Goal: Book appointment/travel/reservation

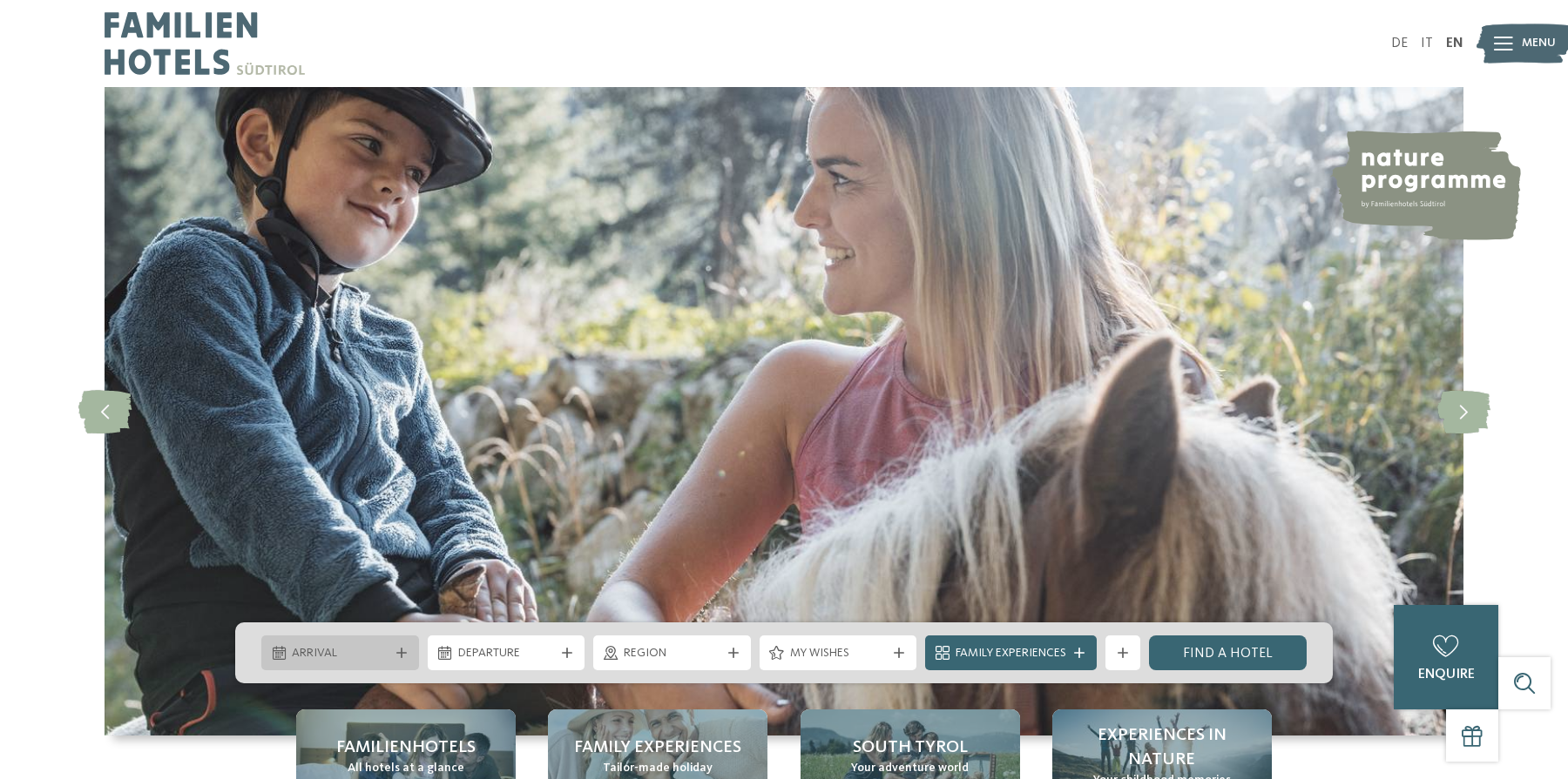
drag, startPoint x: 0, startPoint y: 0, endPoint x: 393, endPoint y: 655, distance: 763.9
click at [393, 655] on div at bounding box center [402, 653] width 18 height 11
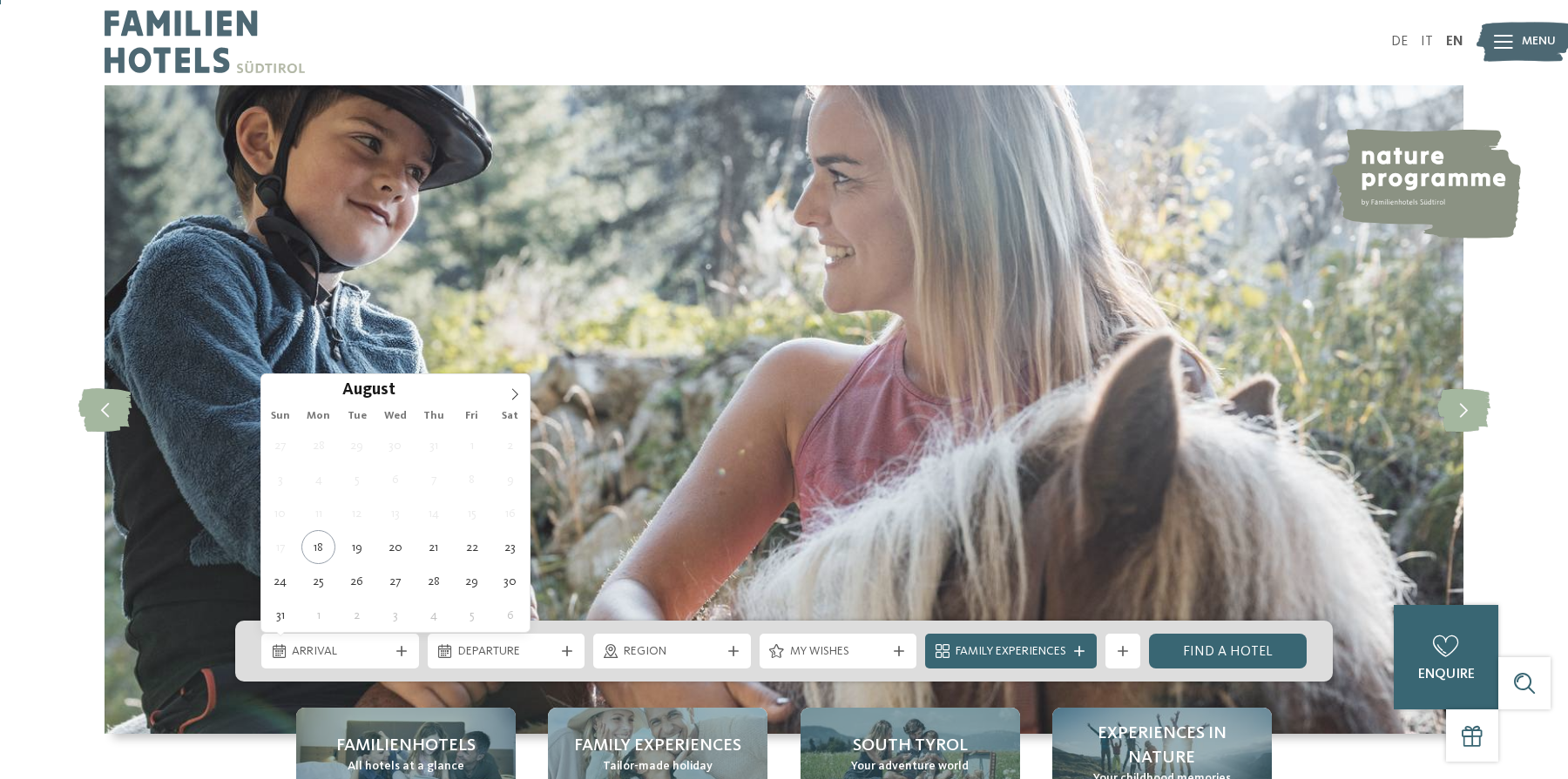
scroll to position [19, 0]
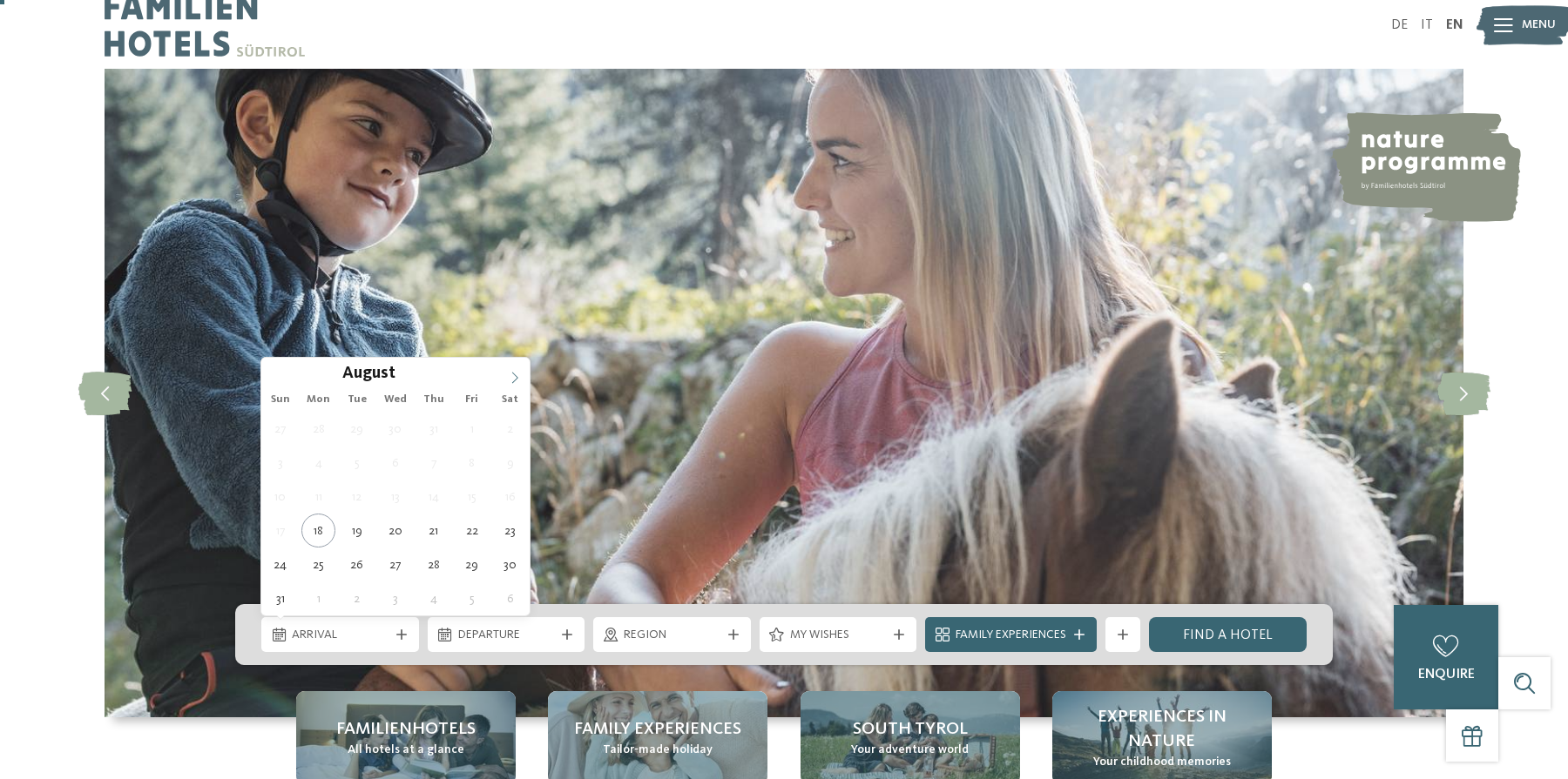
click at [512, 380] on icon at bounding box center [515, 378] width 12 height 12
type input "****"
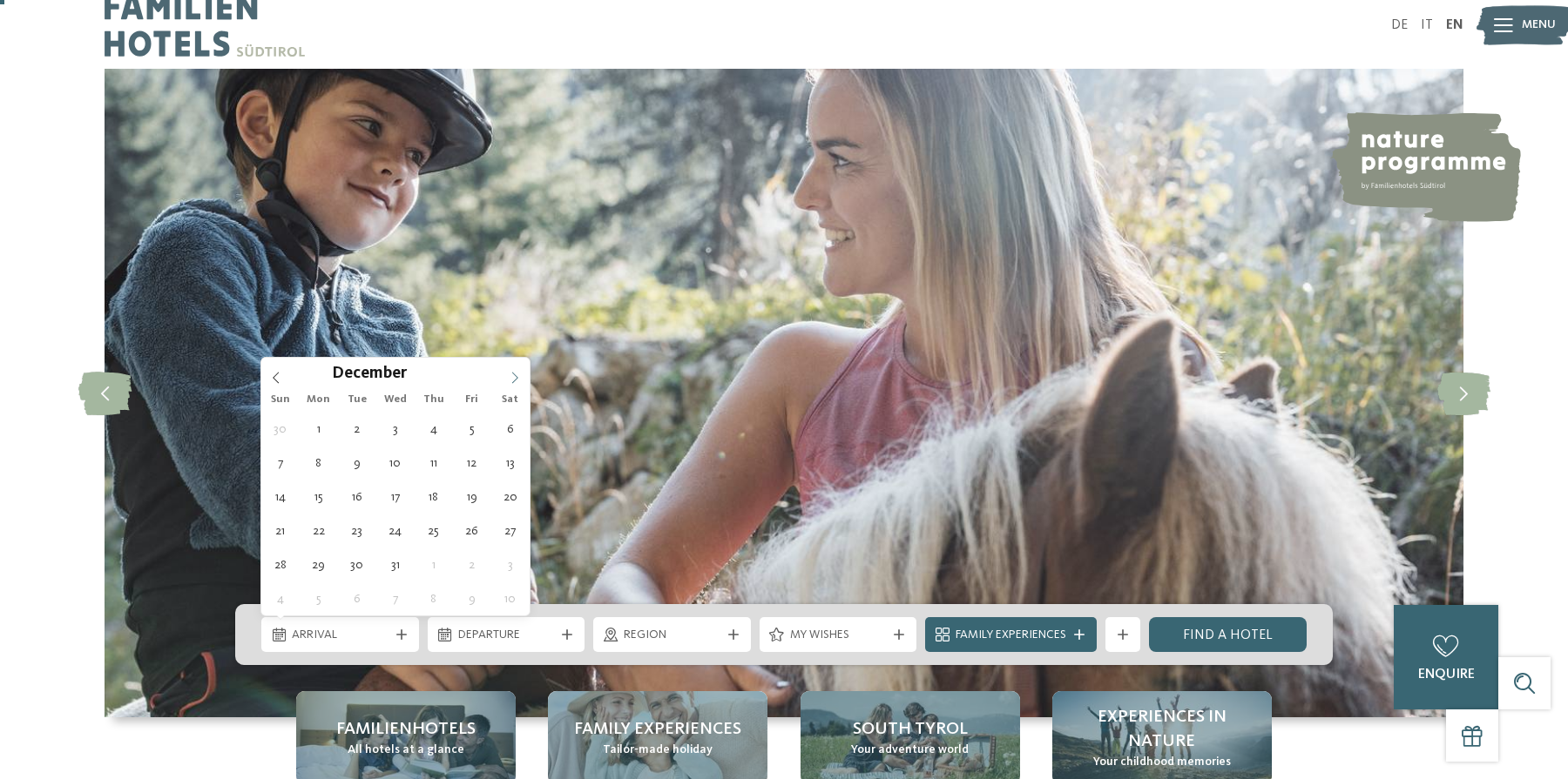
click at [512, 380] on icon at bounding box center [515, 378] width 12 height 12
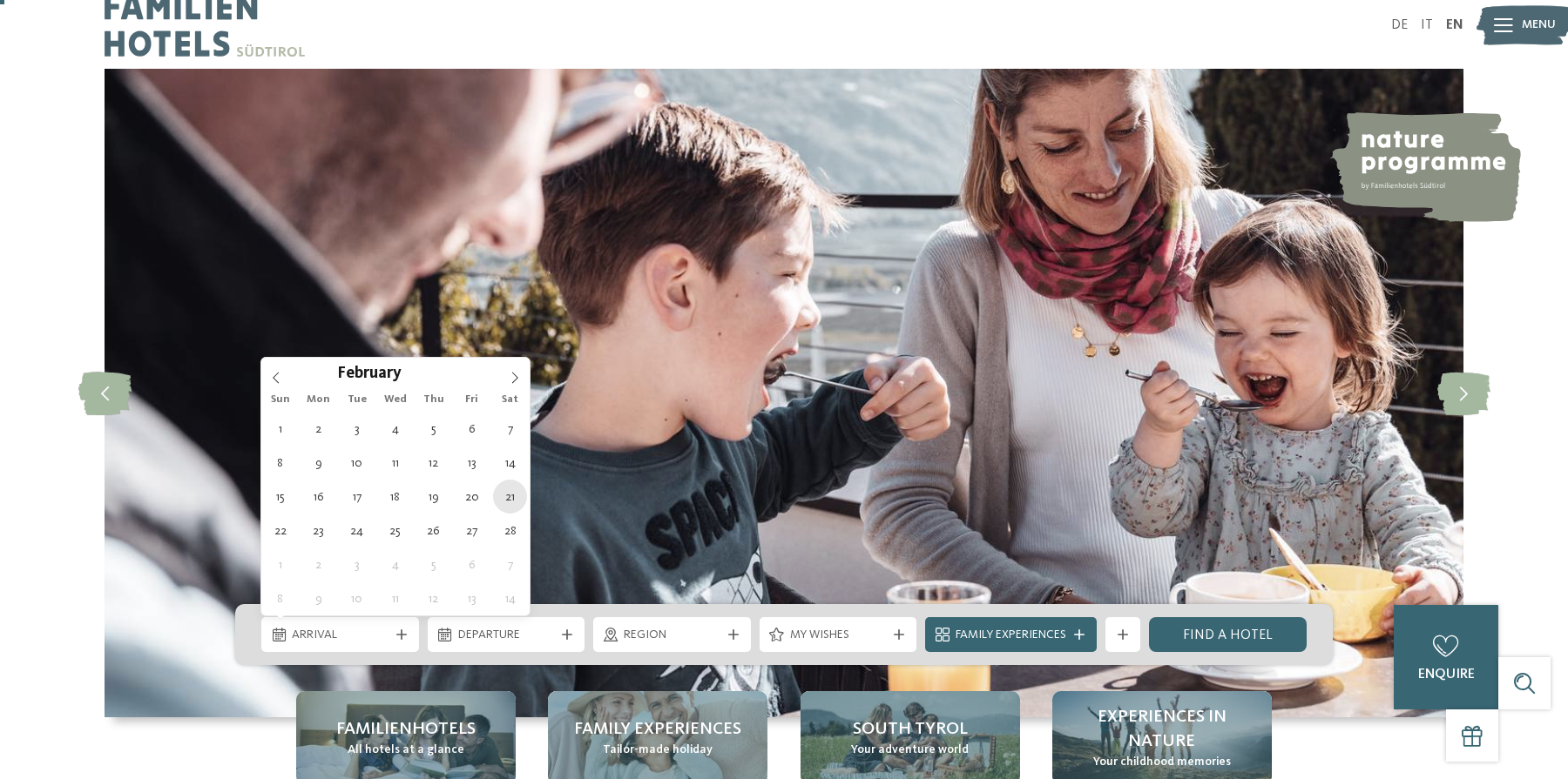
type div "[DATE]"
type input "****"
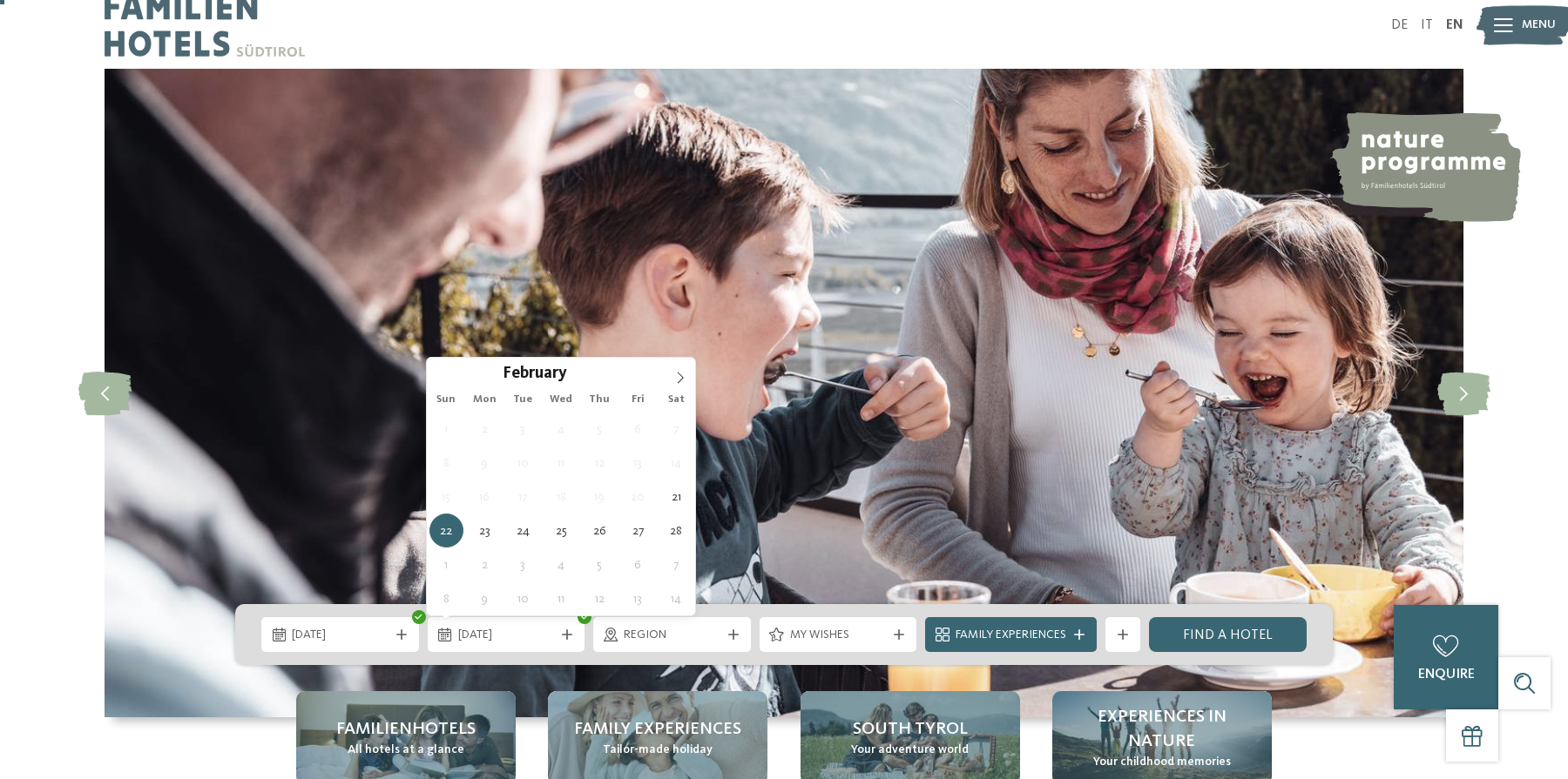
type div "[DATE]"
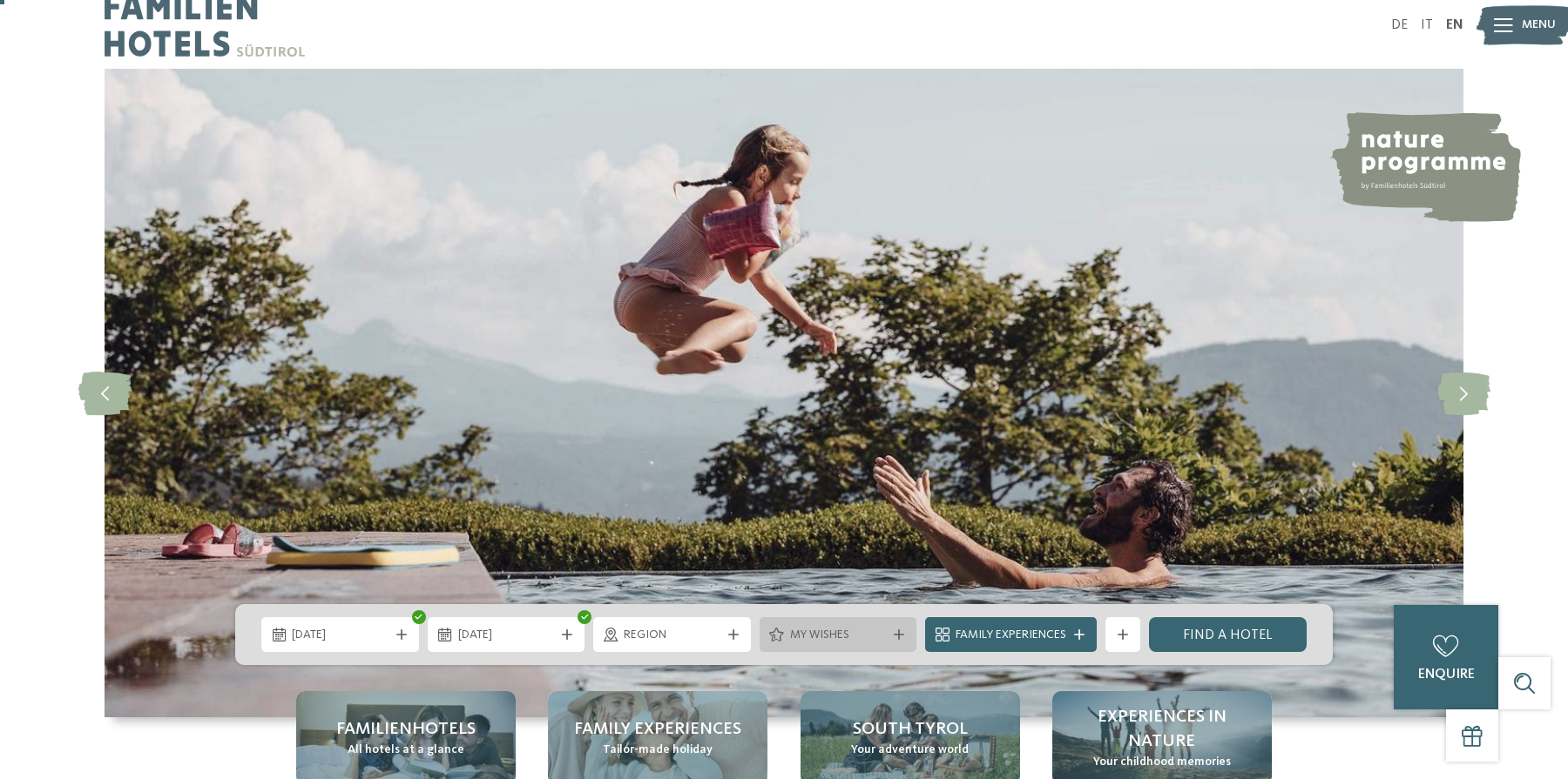
click at [890, 634] on div at bounding box center [899, 635] width 18 height 11
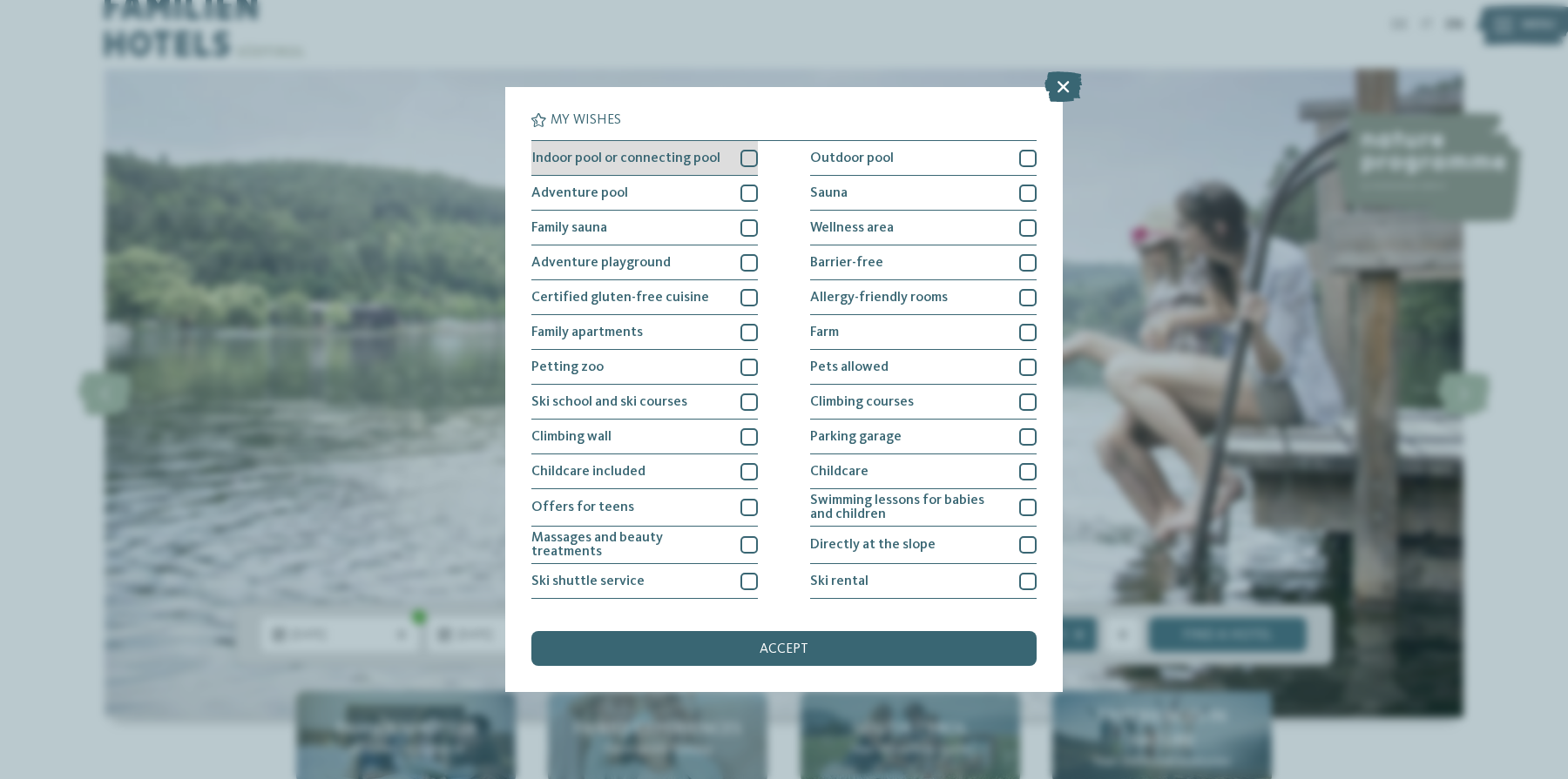
click at [755, 159] on div at bounding box center [749, 159] width 18 height 18
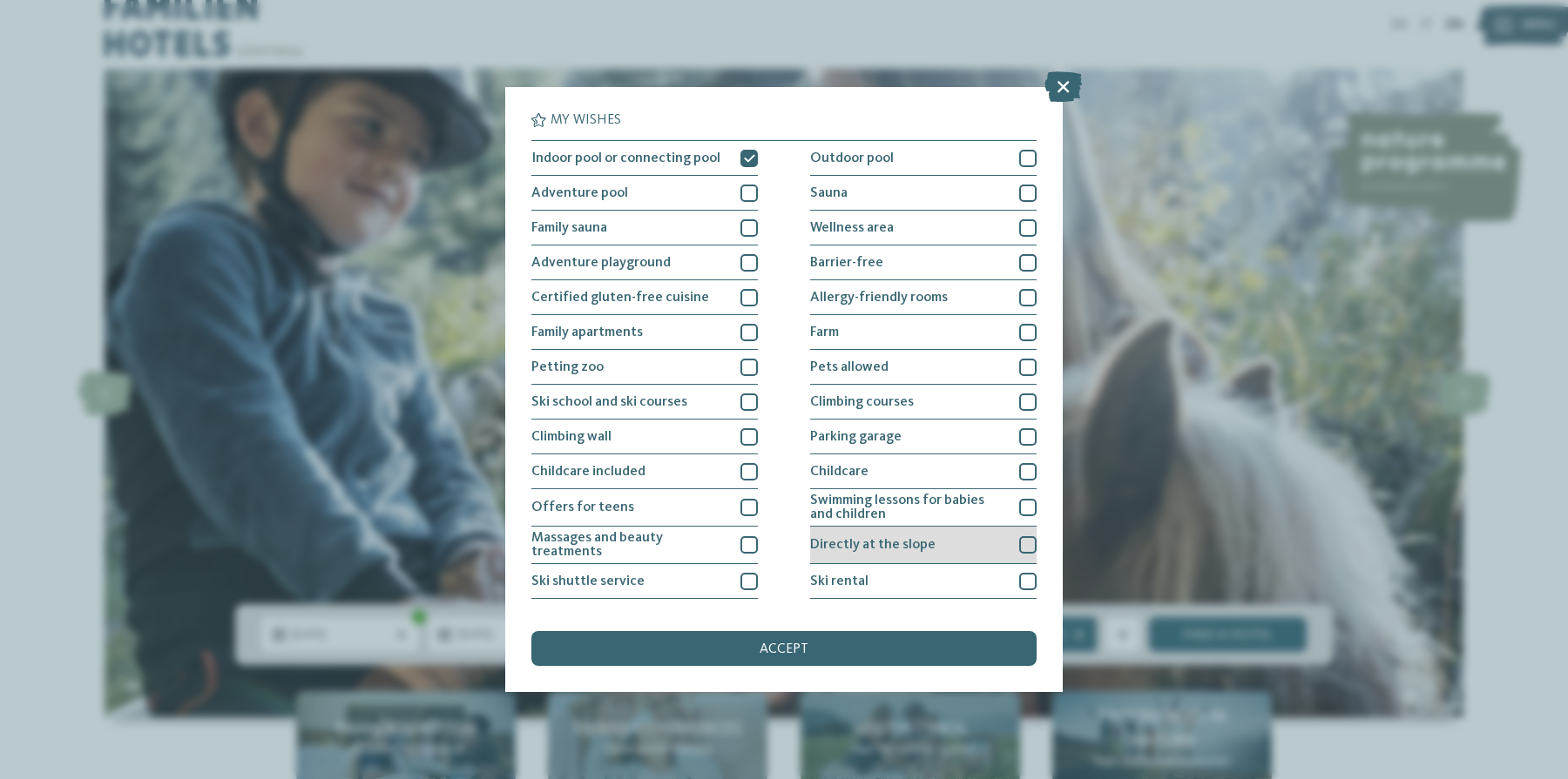
click at [1028, 543] on div at bounding box center [1028, 545] width 18 height 18
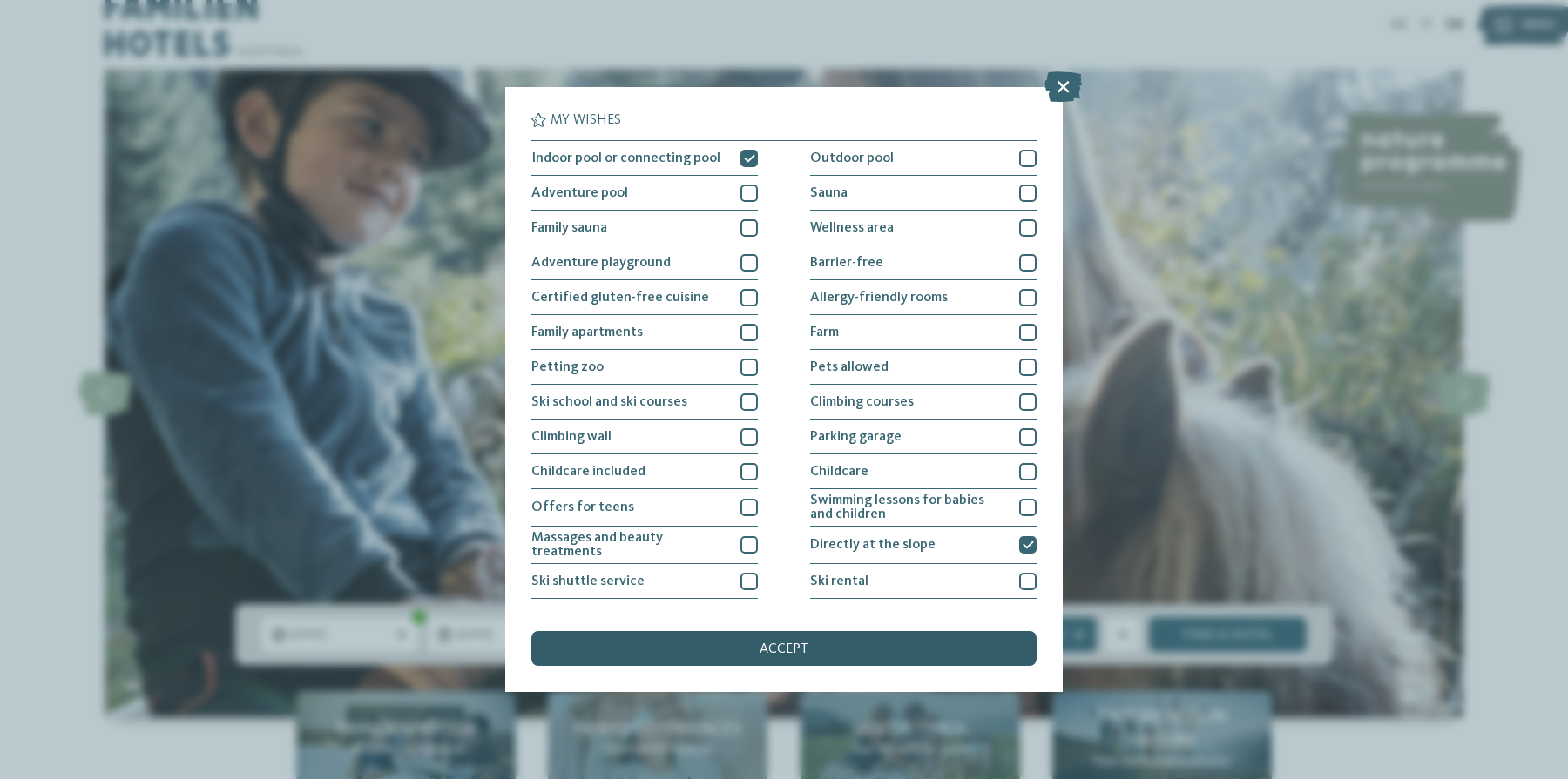
click at [816, 654] on div "accept" at bounding box center [784, 648] width 505 height 35
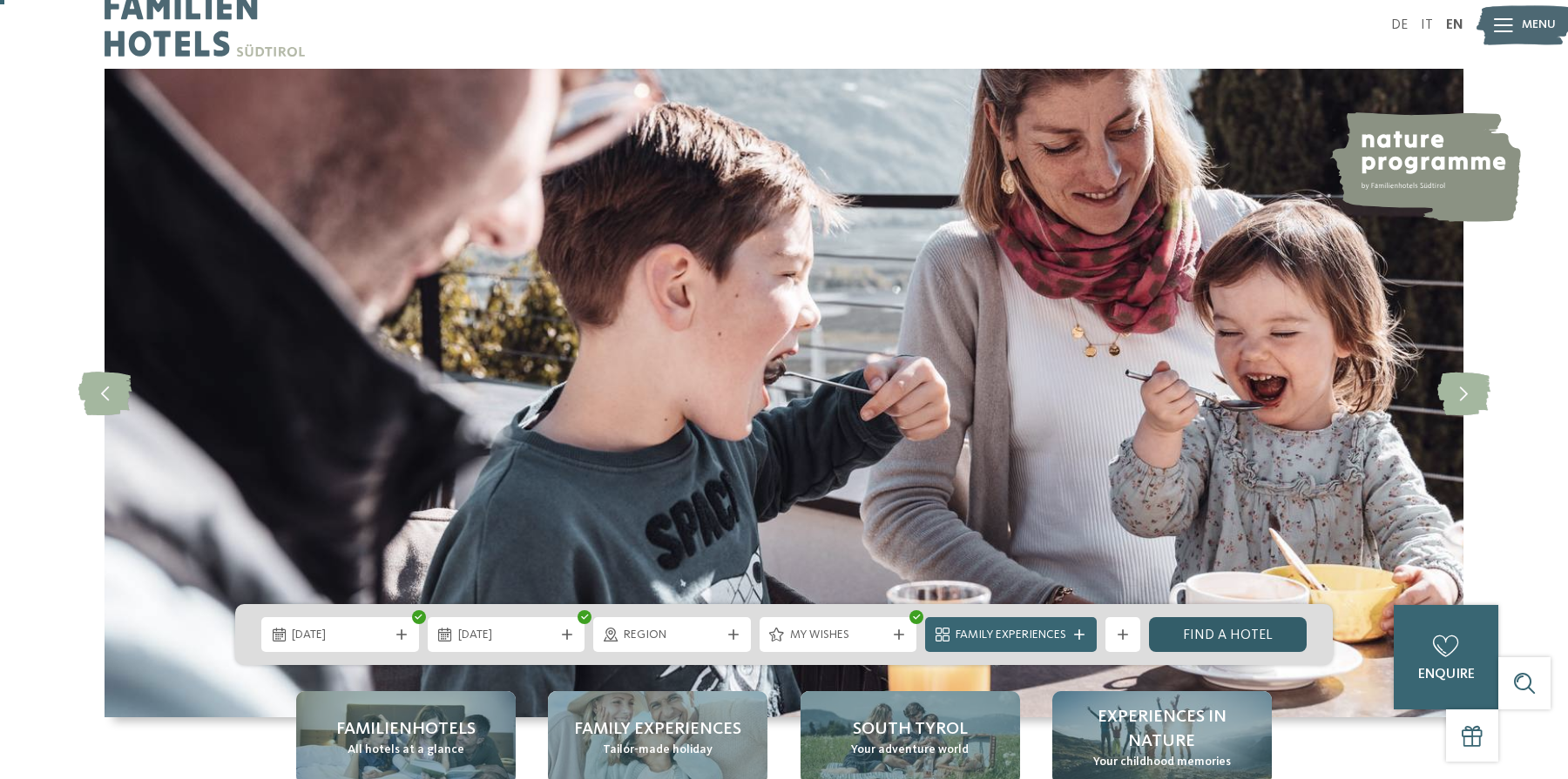
click at [1229, 635] on link "Find a hotel" at bounding box center [1227, 634] width 157 height 35
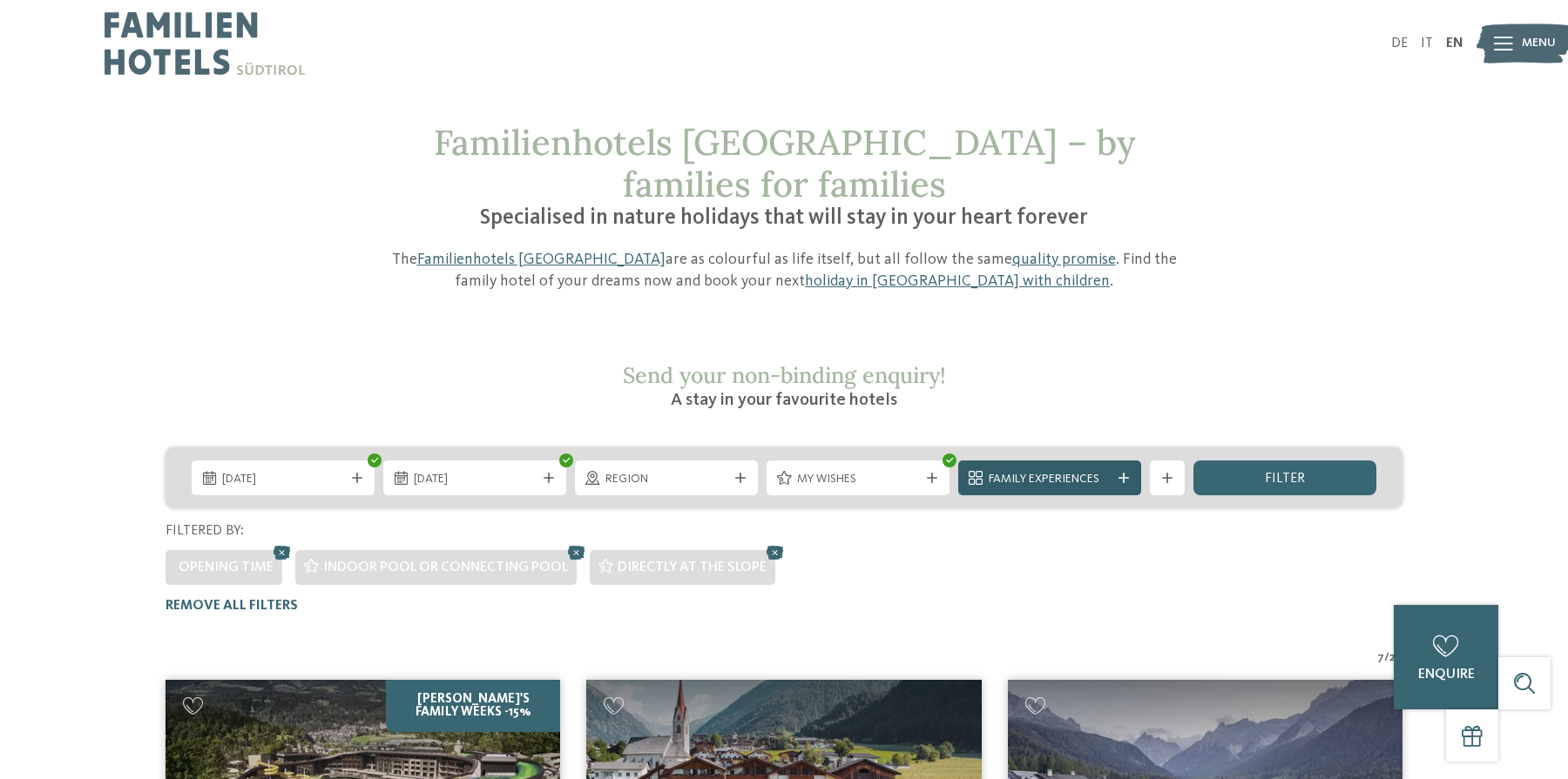
click at [1053, 471] on span "Family Experiences" at bounding box center [1049, 480] width 122 height 18
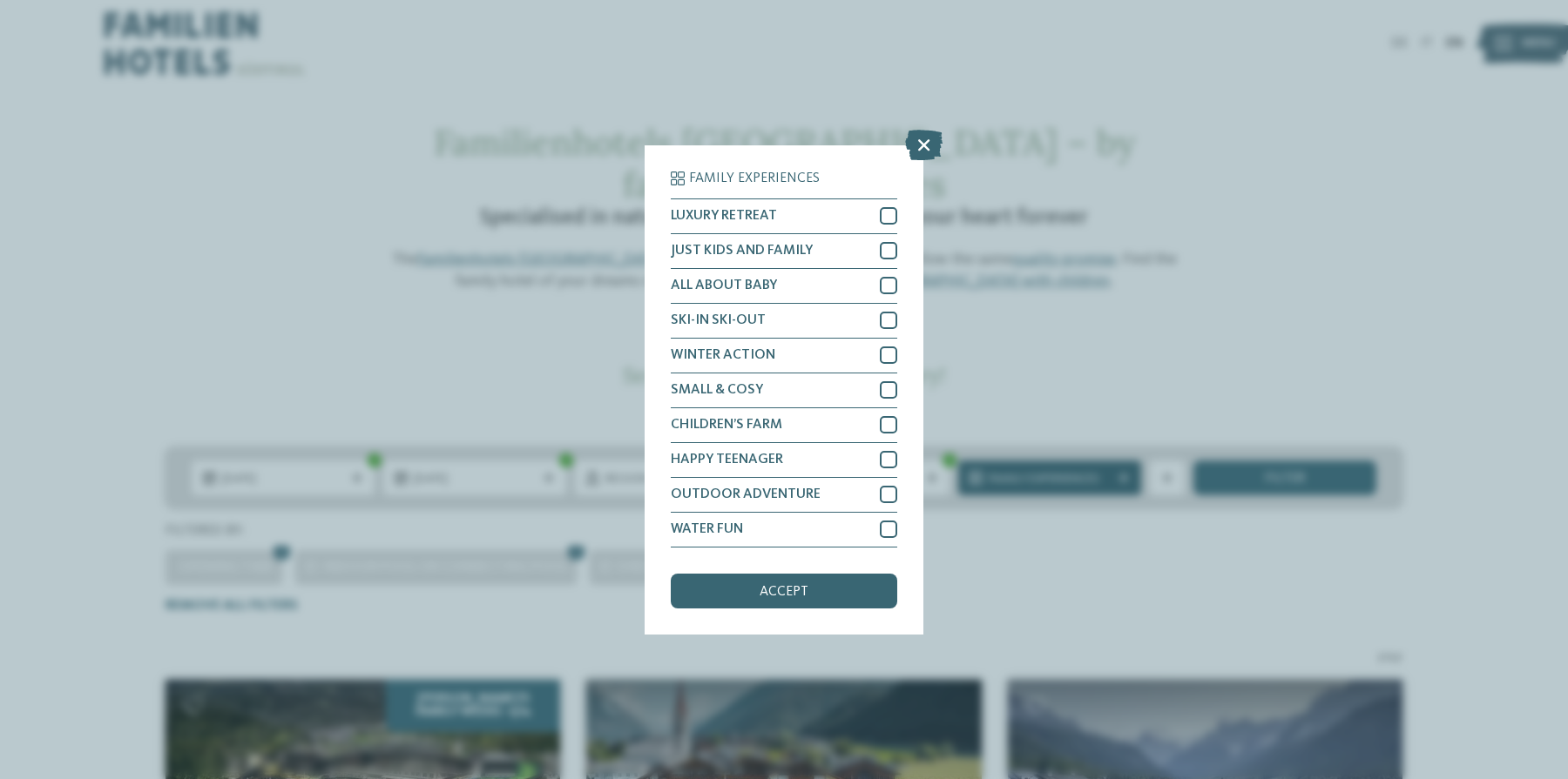
click at [1109, 446] on div "Family Experiences LUXURY RETREAT JUST KIDS AND FAMILY" at bounding box center [784, 389] width 1568 height 779
